Goal: Contribute content: Add original content to the website for others to see

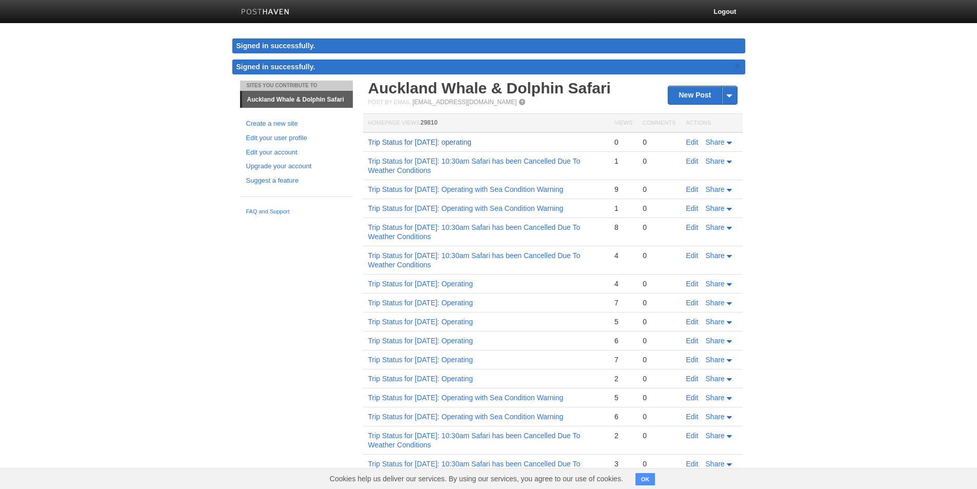
click at [472, 145] on link "Trip Status for [DATE]: operating" at bounding box center [420, 142] width 104 height 8
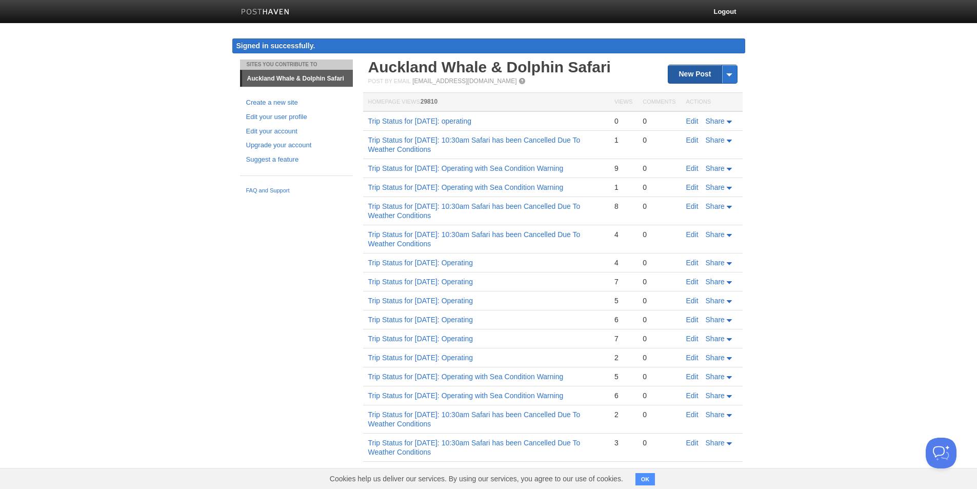
click at [690, 76] on link "New Post" at bounding box center [702, 74] width 68 height 18
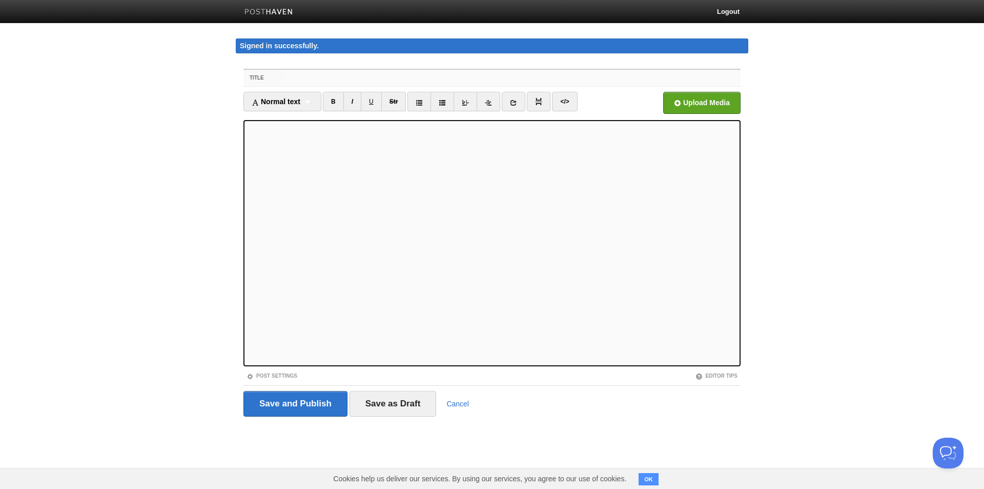
click at [393, 77] on input "Title" at bounding box center [513, 78] width 456 height 16
click at [301, 81] on input "Title" at bounding box center [513, 78] width 456 height 16
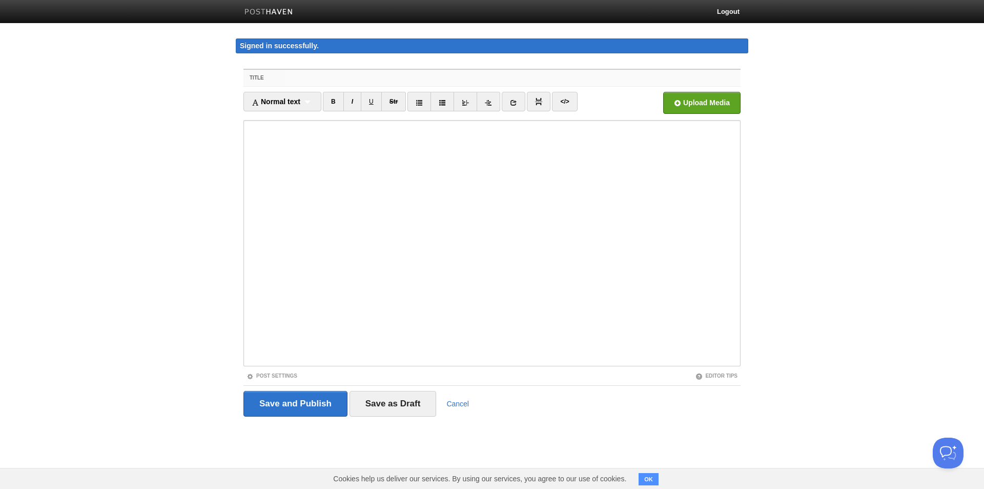
paste input "Trip Status for [DATE]: operating"
click at [355, 81] on input "Trip Status for [DATE]: operating" at bounding box center [513, 78] width 456 height 16
click at [455, 79] on input "Trip Status for [DATE]: operating" at bounding box center [513, 78] width 456 height 16
drag, startPoint x: 512, startPoint y: 79, endPoint x: 240, endPoint y: 77, distance: 271.2
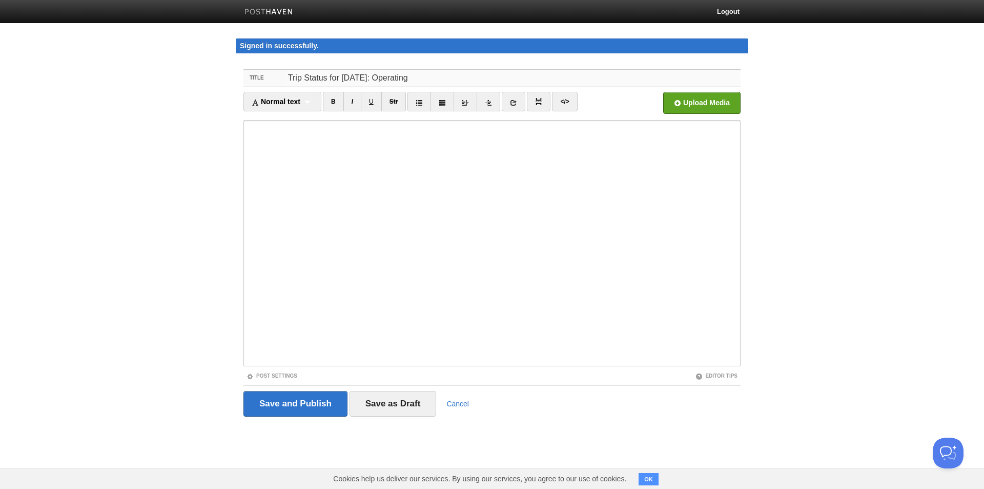
click at [240, 77] on div "Title Trip Status for [DATE]: Operating Normal text Normal text Heading 1 Headi…" at bounding box center [492, 256] width 513 height 395
type input "Trip Status for [DATE]: Operating"
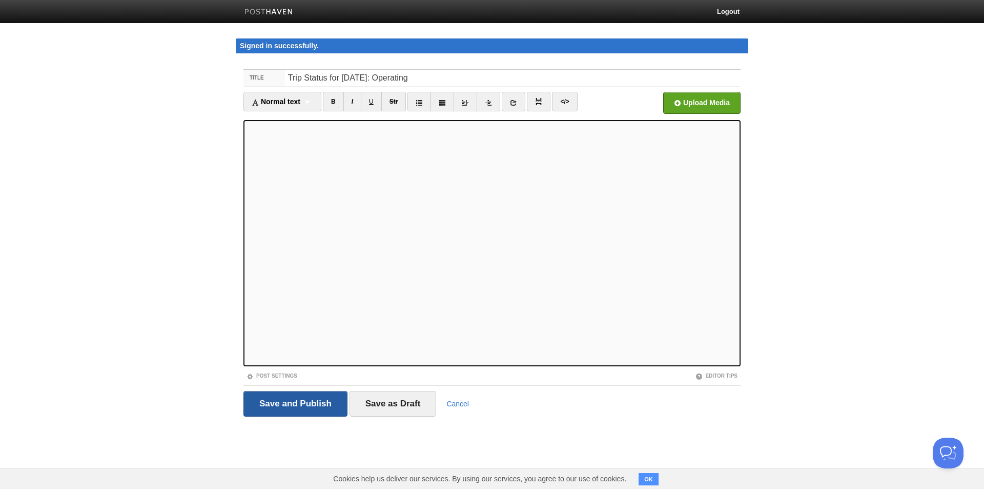
click at [286, 406] on input "Save and Publish" at bounding box center [295, 404] width 104 height 26
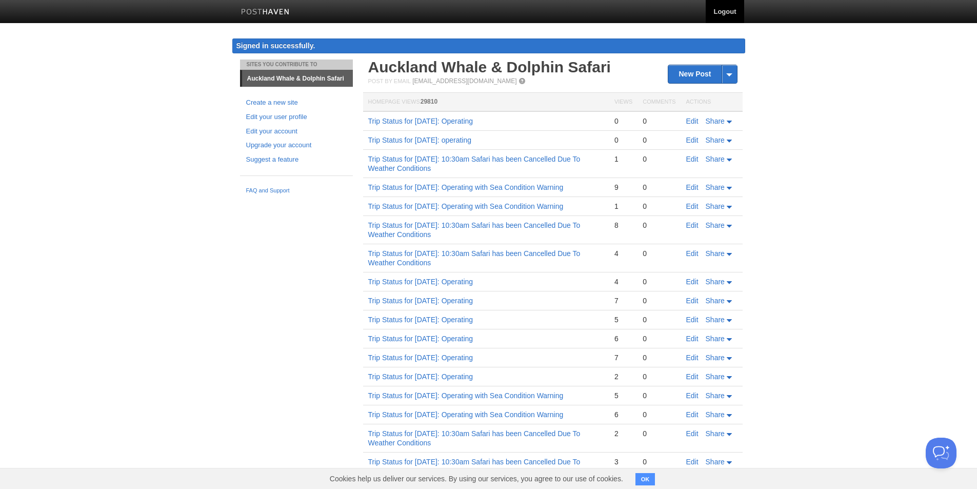
click at [720, 14] on link "Logout" at bounding box center [724, 11] width 38 height 23
